Goal: Complete application form

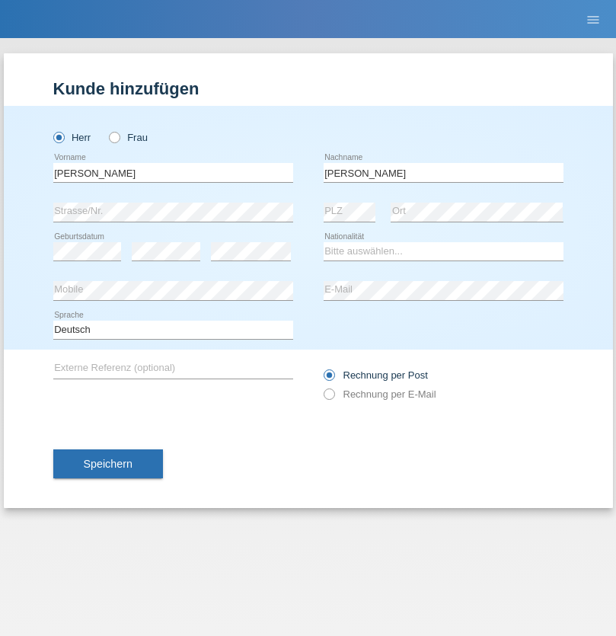
type input "[PERSON_NAME]"
select select "CH"
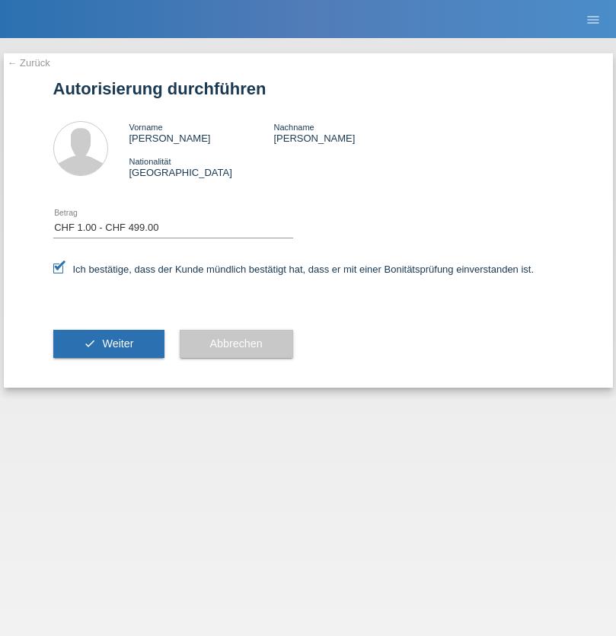
select select "1"
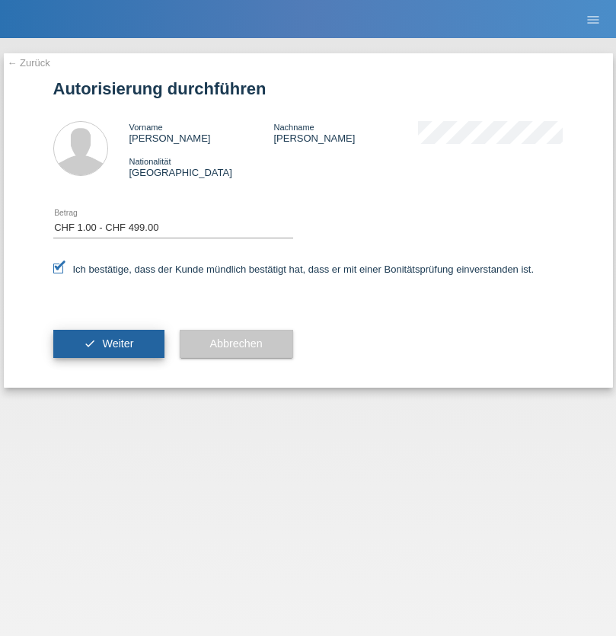
click at [108, 343] on span "Weiter" at bounding box center [117, 343] width 31 height 12
